Goal: Task Accomplishment & Management: Manage account settings

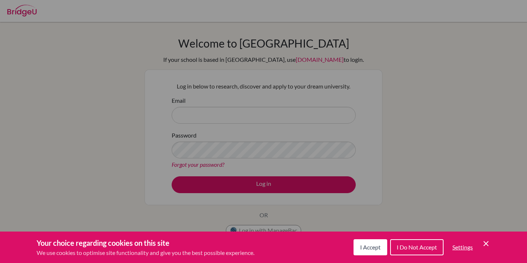
click at [418, 247] on span "I Do Not Accept" at bounding box center [416, 247] width 40 height 7
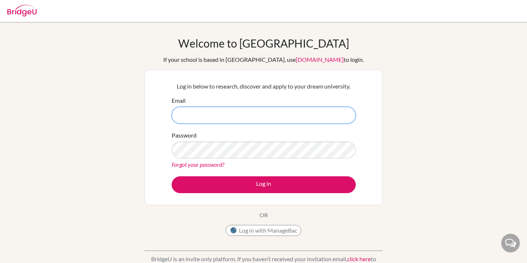
click at [184, 118] on input "Email" at bounding box center [264, 115] width 184 height 17
type input "[EMAIL_ADDRESS][DOMAIN_NAME]"
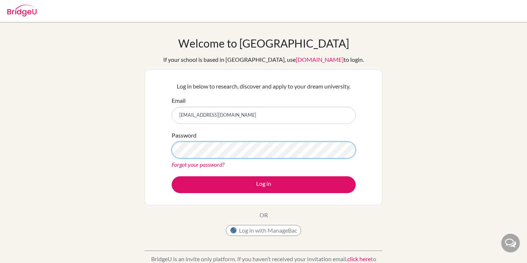
click at [172, 176] on button "Log in" at bounding box center [264, 184] width 184 height 17
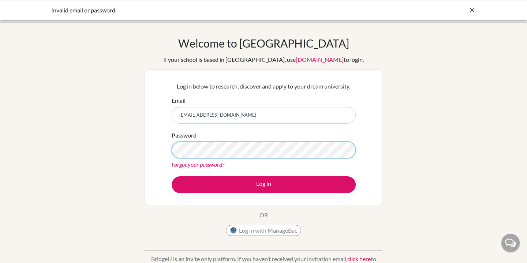
click at [172, 176] on button "Log in" at bounding box center [264, 184] width 184 height 17
